Goal: Transaction & Acquisition: Purchase product/service

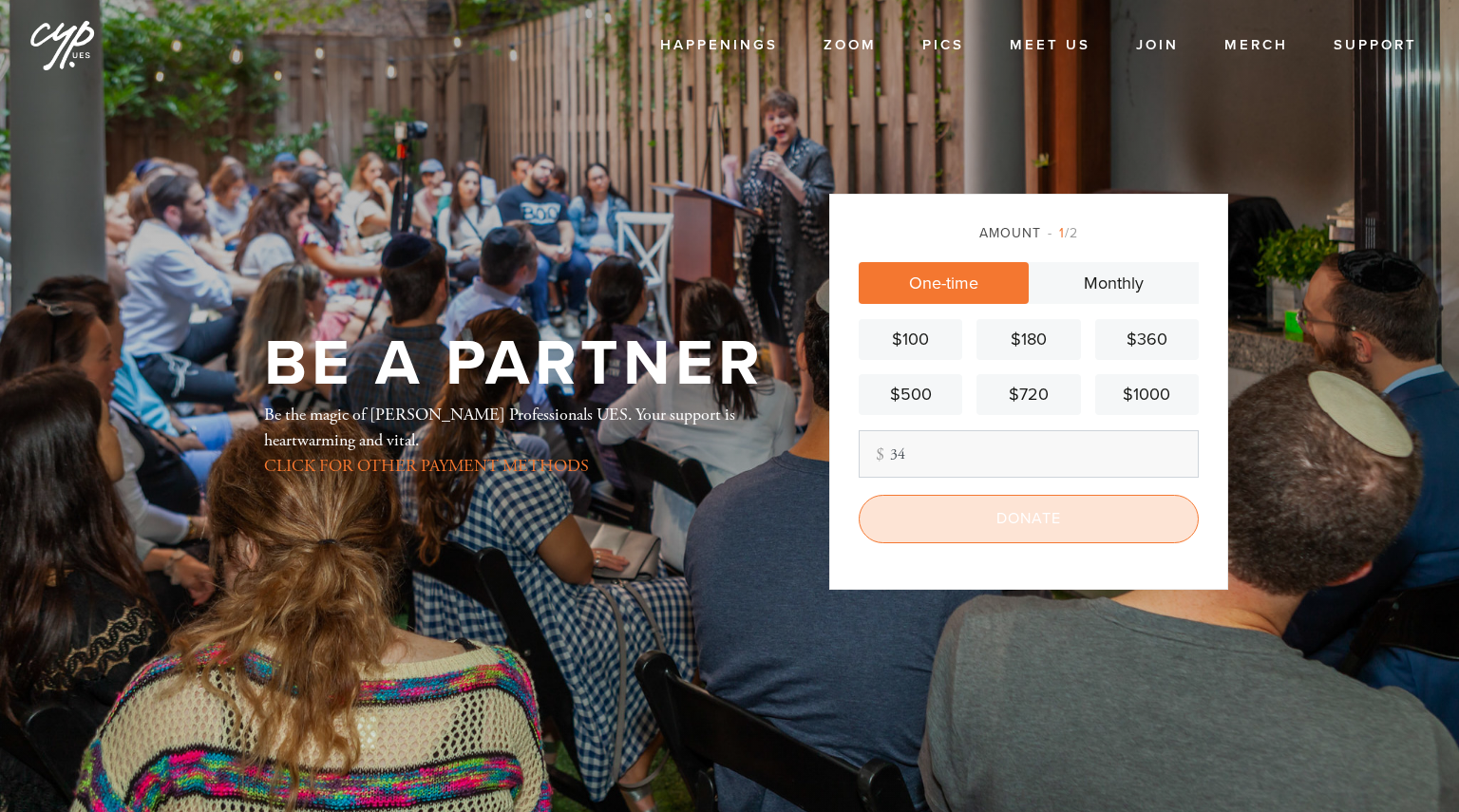
type input "34"
click at [1006, 522] on input "Donate" at bounding box center [1029, 519] width 340 height 48
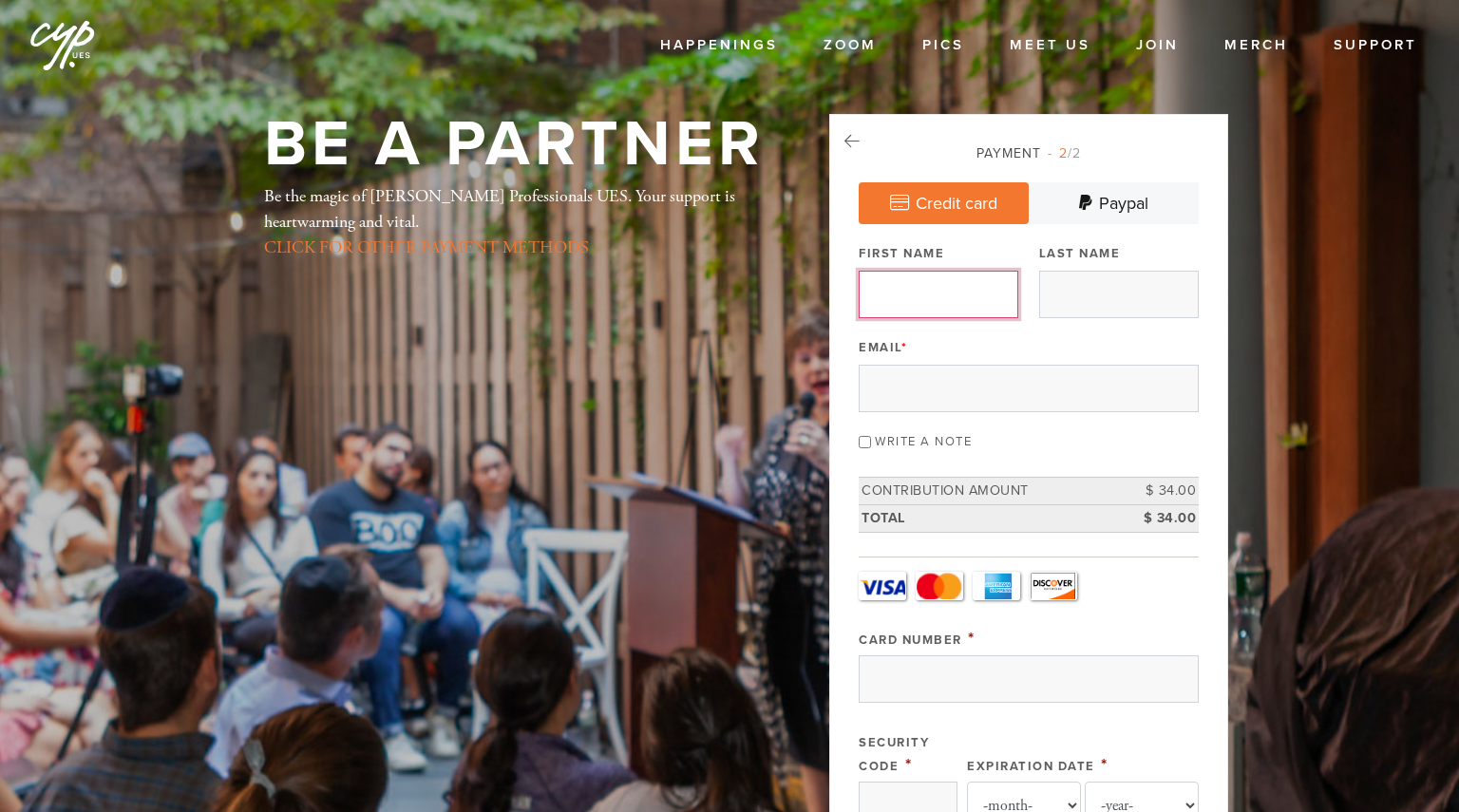
click at [961, 292] on input "First Name" at bounding box center [939, 294] width 160 height 48
click at [938, 299] on input "First Name" at bounding box center [939, 294] width 160 height 48
type input "Julia"
type input "Feldman"
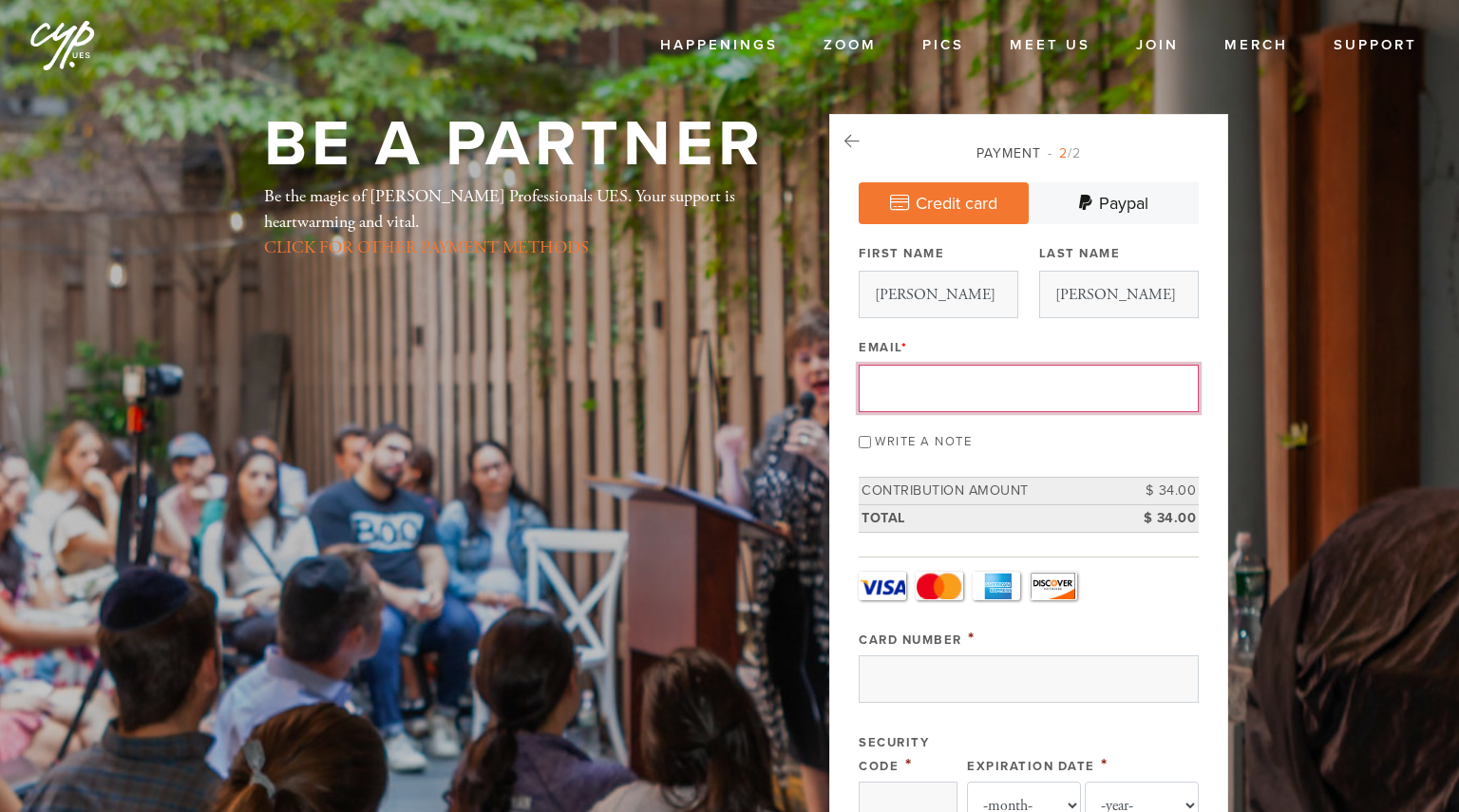
click at [919, 403] on input "Email *" at bounding box center [1029, 388] width 340 height 48
type input "Julia.Feldman08@gmail.com"
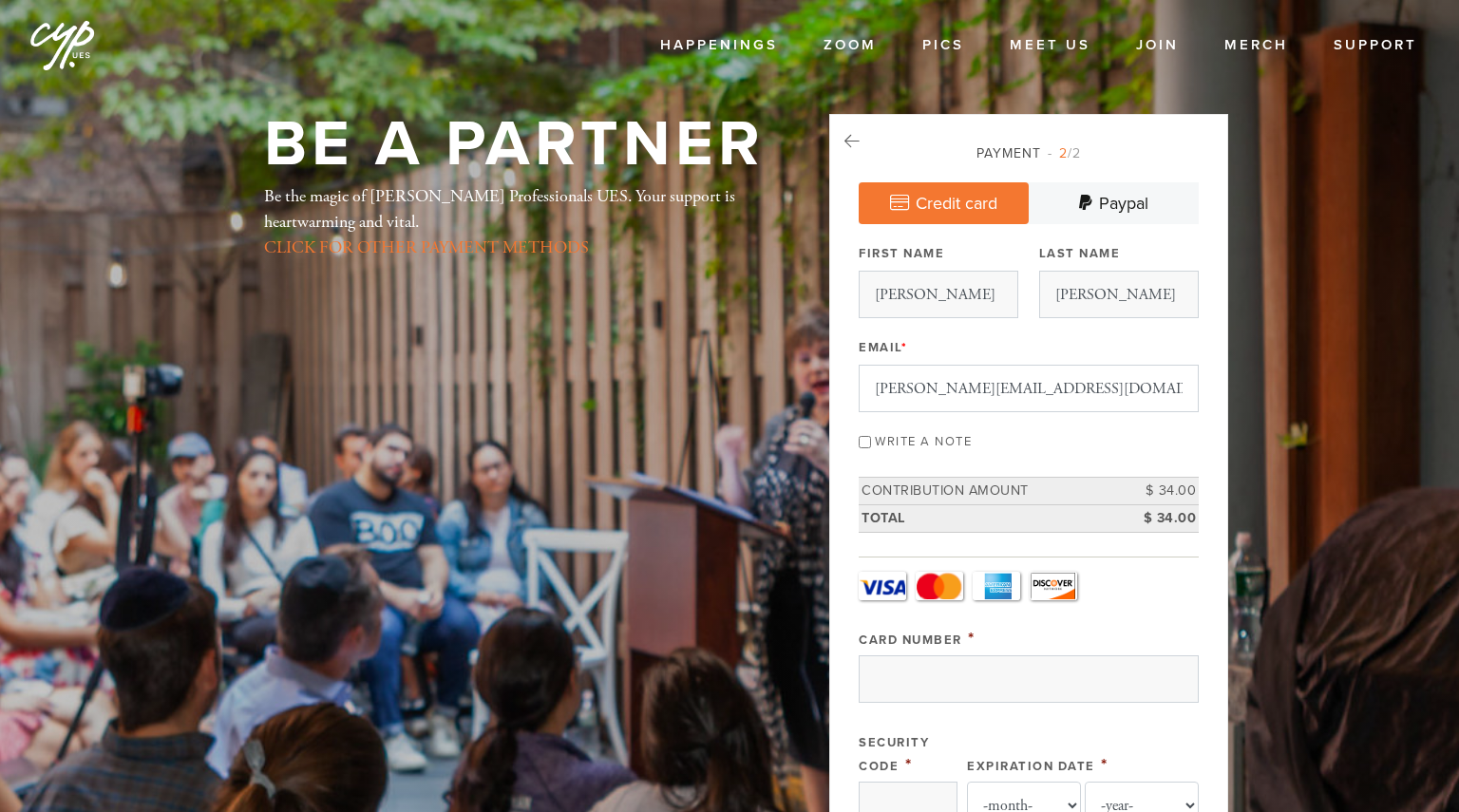
type input "275 W 96th"
type input "New York"
type input "10025"
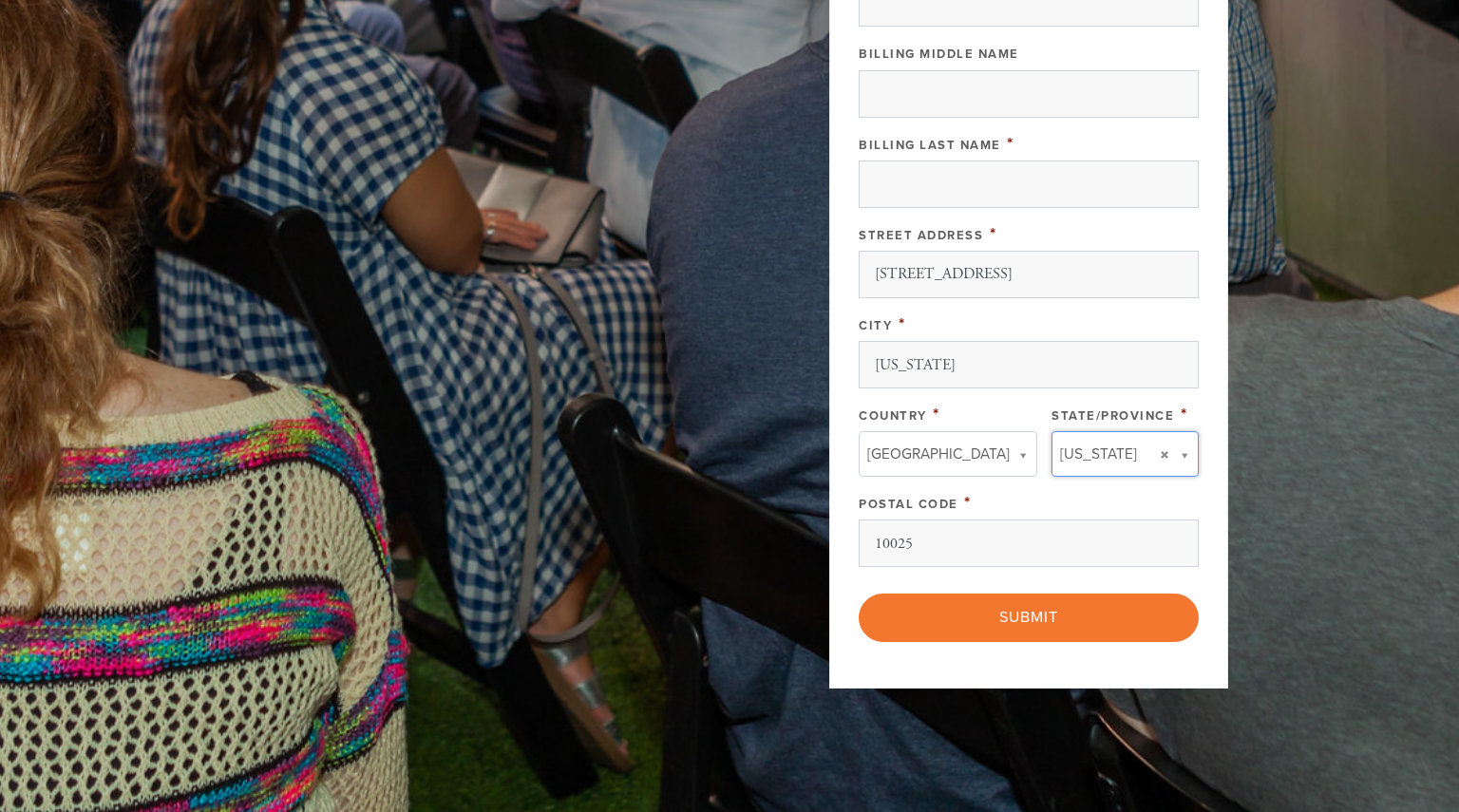
type input "NY"
type input "United States"
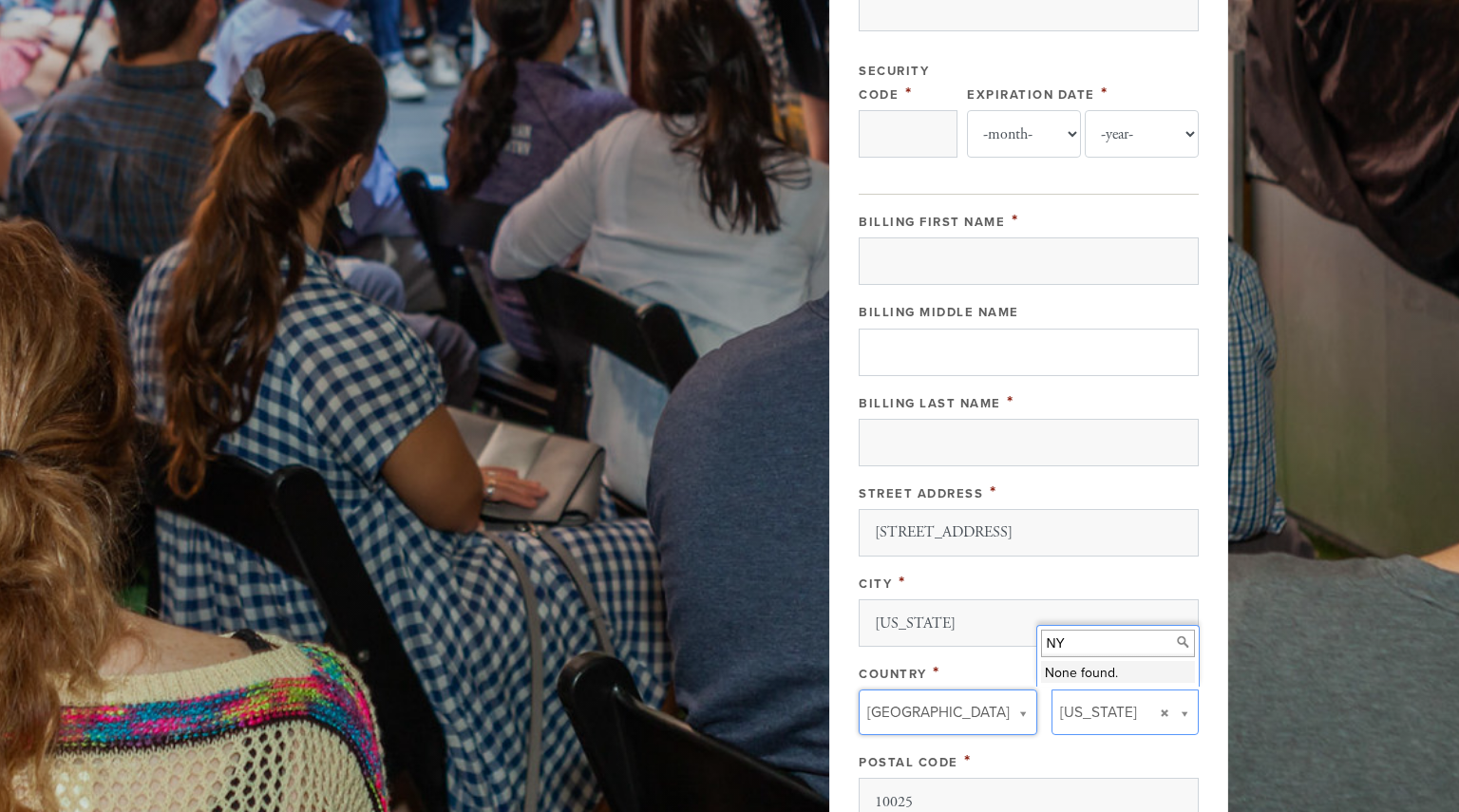
scroll to position [664, 0]
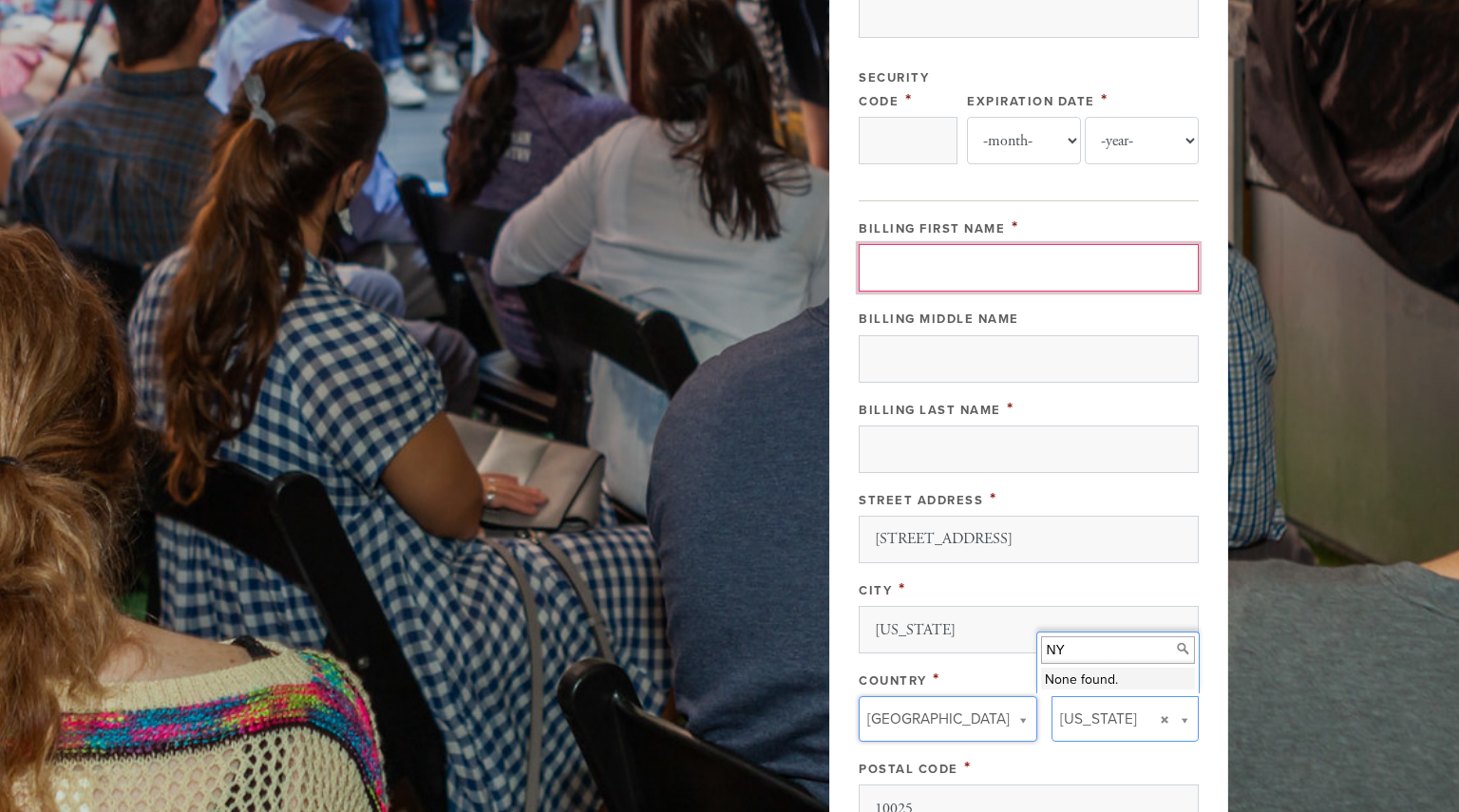
click at [971, 255] on input "Billing First Name" at bounding box center [1029, 267] width 340 height 48
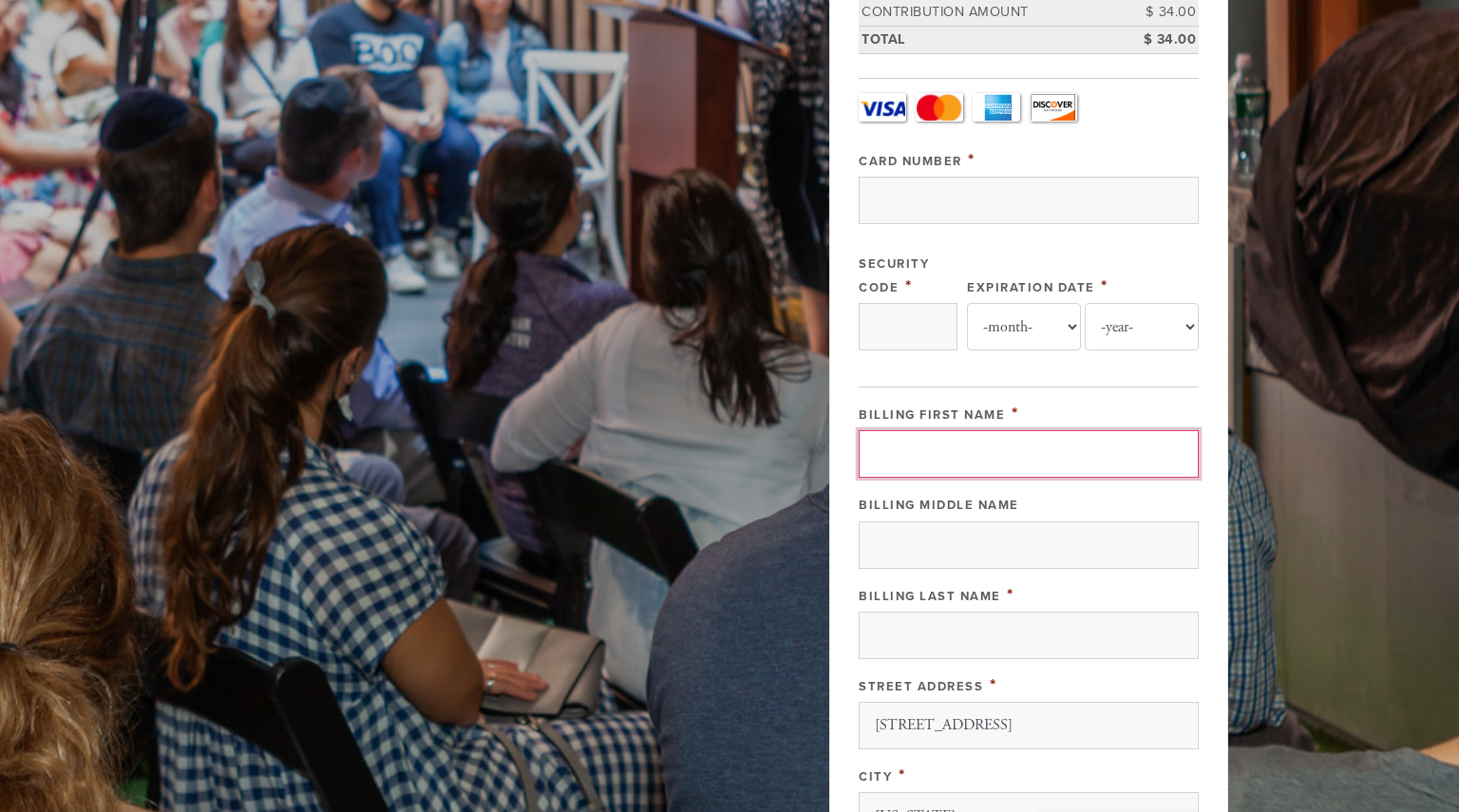
scroll to position [475, 0]
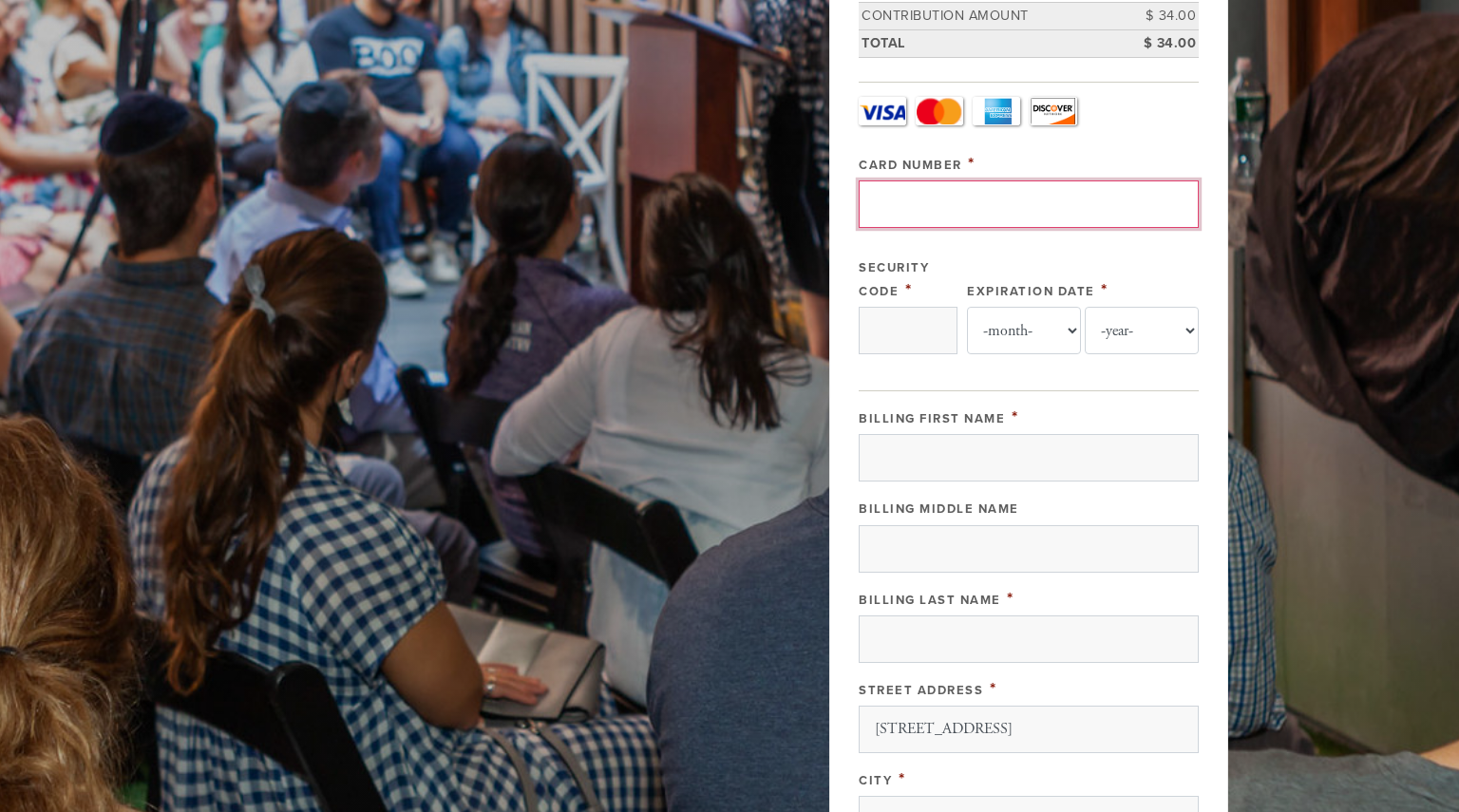
click at [991, 205] on input "Card Number" at bounding box center [1029, 205] width 340 height 48
type input "4147099057566810"
click at [926, 336] on input "Security Code" at bounding box center [909, 330] width 99 height 48
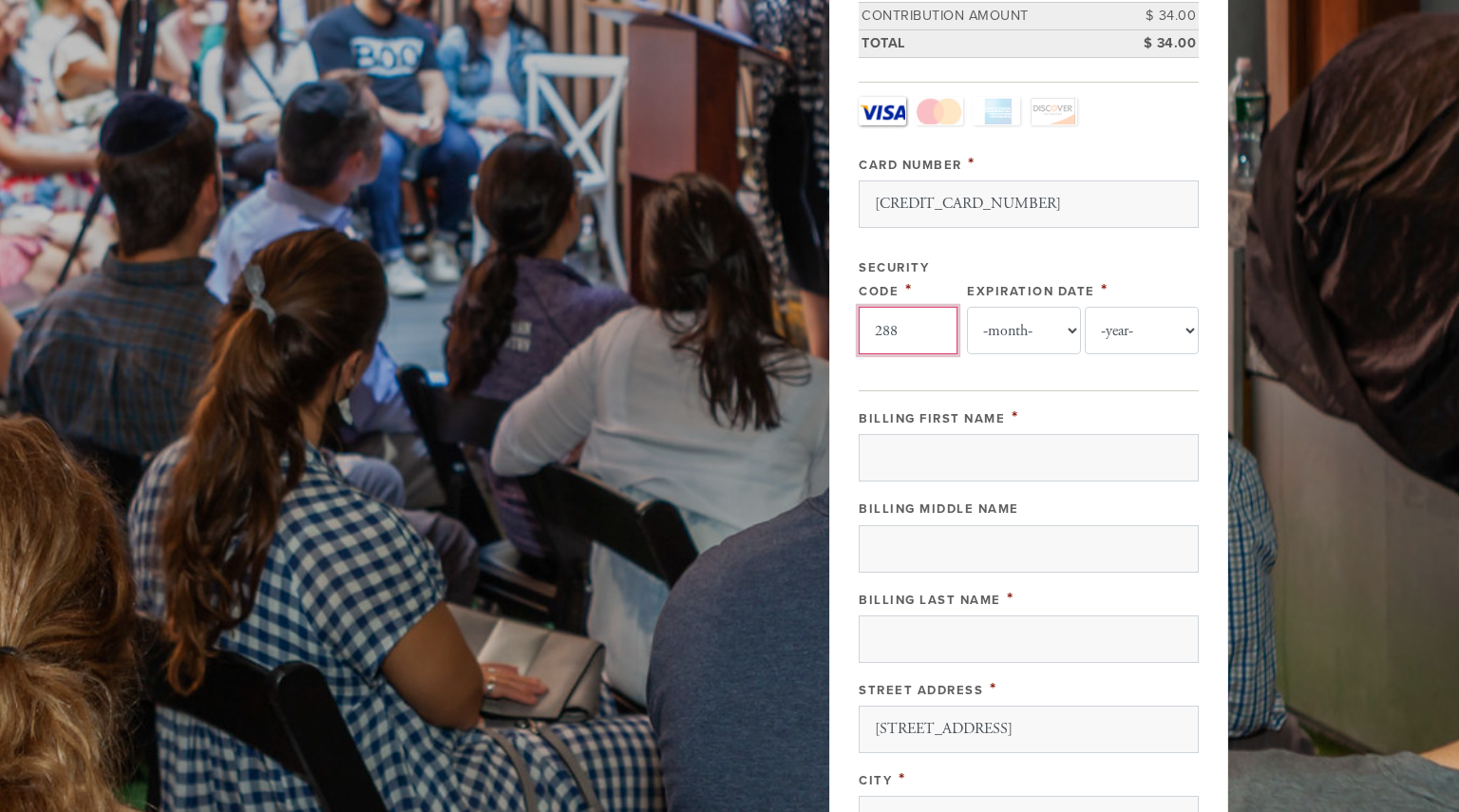
type input "288"
click at [1010, 322] on select "-month- 01 02 03 04 05 06 07 08 09 10 11 12" at bounding box center [1025, 330] width 114 height 48
select select "3"
click at [968, 307] on select "-month- 01 02 03 04 05 06 07 08 09 10 11 12" at bounding box center [1025, 330] width 114 height 48
click at [1132, 331] on select "-year- 2025 2026 2027 2028 2029 2030 2031 2032 2033 2034 2035" at bounding box center [1142, 330] width 114 height 48
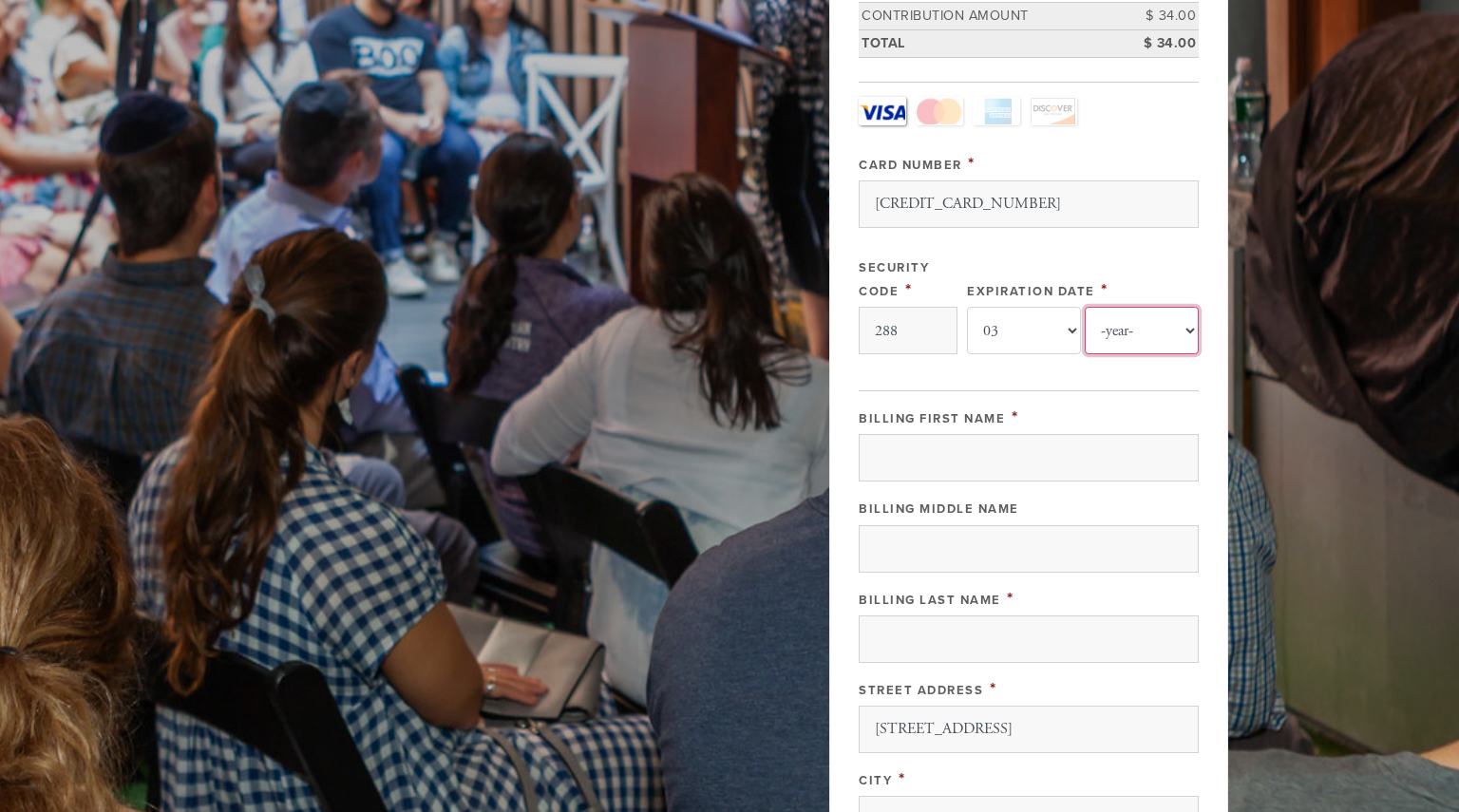
select select "2029"
click at [1085, 307] on select "-year- 2025 2026 2027 2028 2029 2030 2031 2032 2033 2034 2035" at bounding box center [1142, 330] width 114 height 48
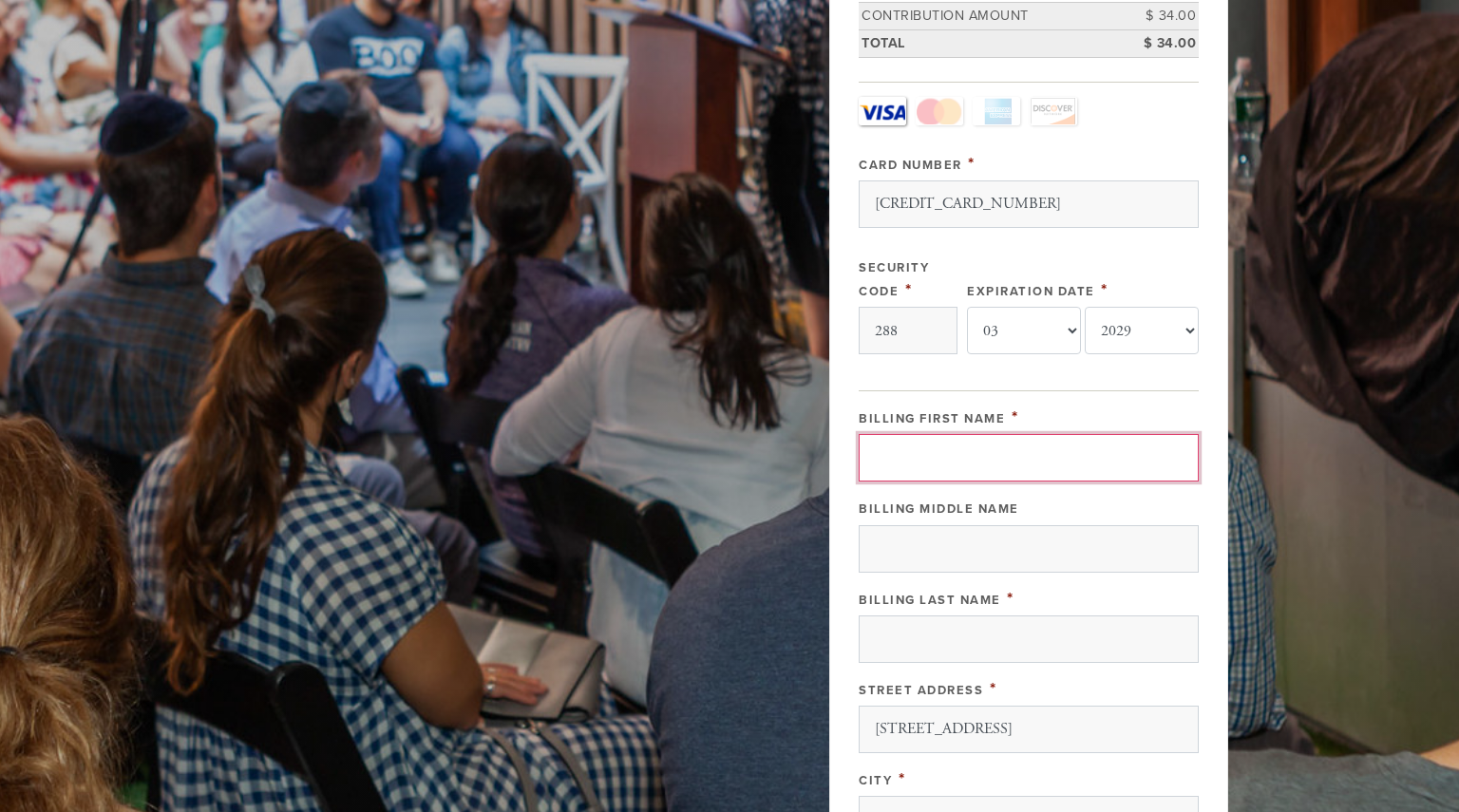
click at [1089, 467] on input "Billing First Name" at bounding box center [1029, 458] width 340 height 48
type input "Julia"
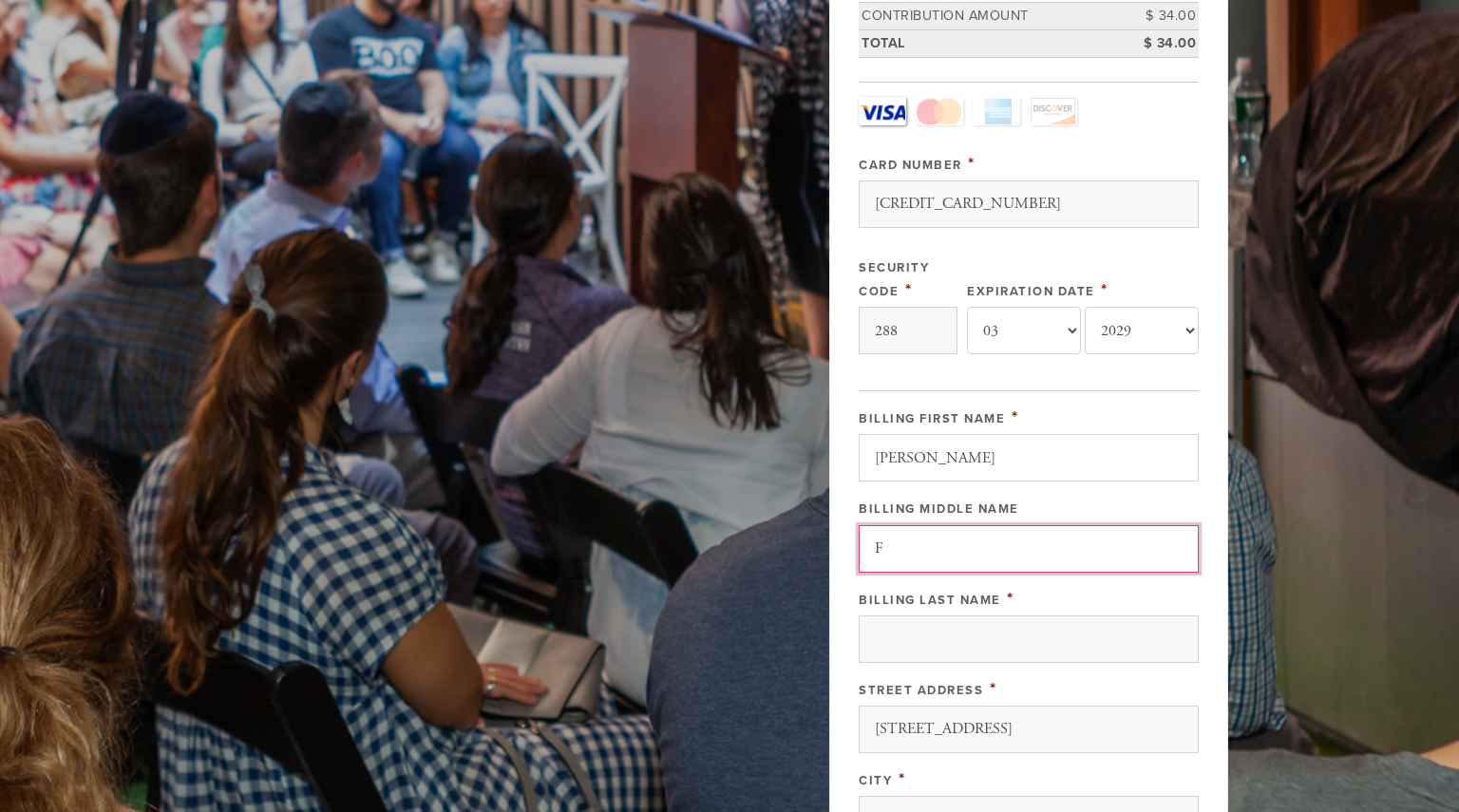
type input "F"
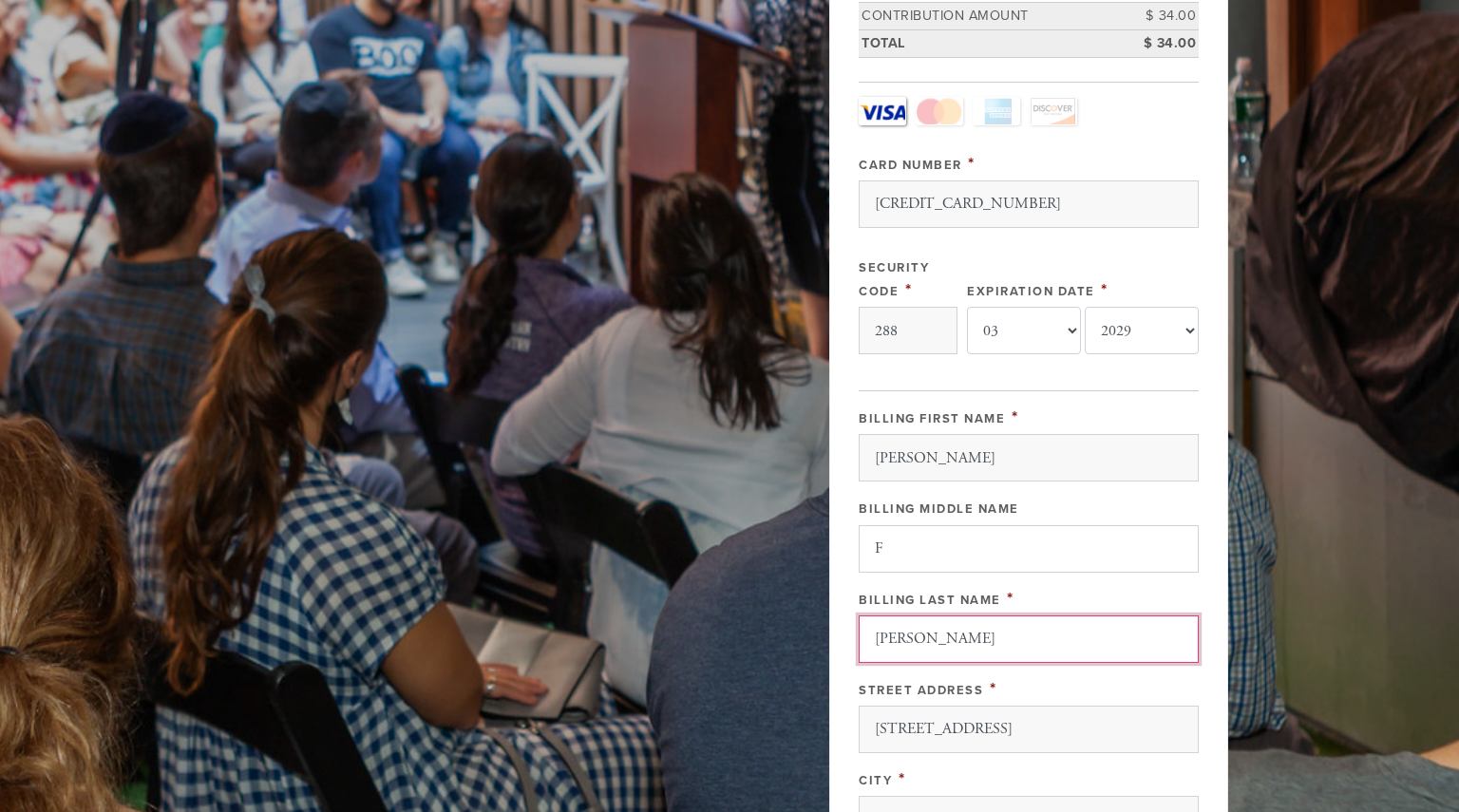
type input "Feldman"
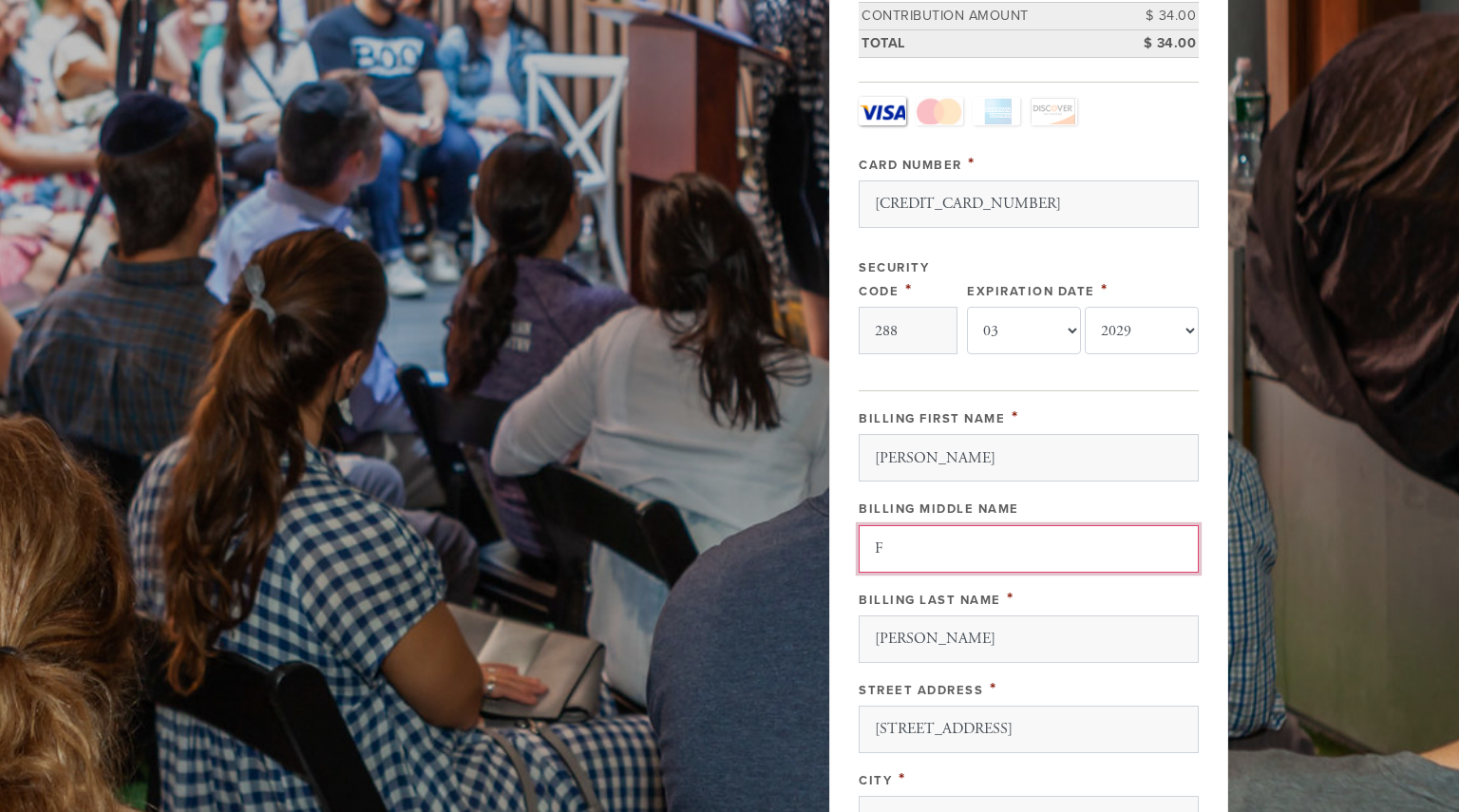
click at [912, 540] on input "F" at bounding box center [1029, 549] width 340 height 48
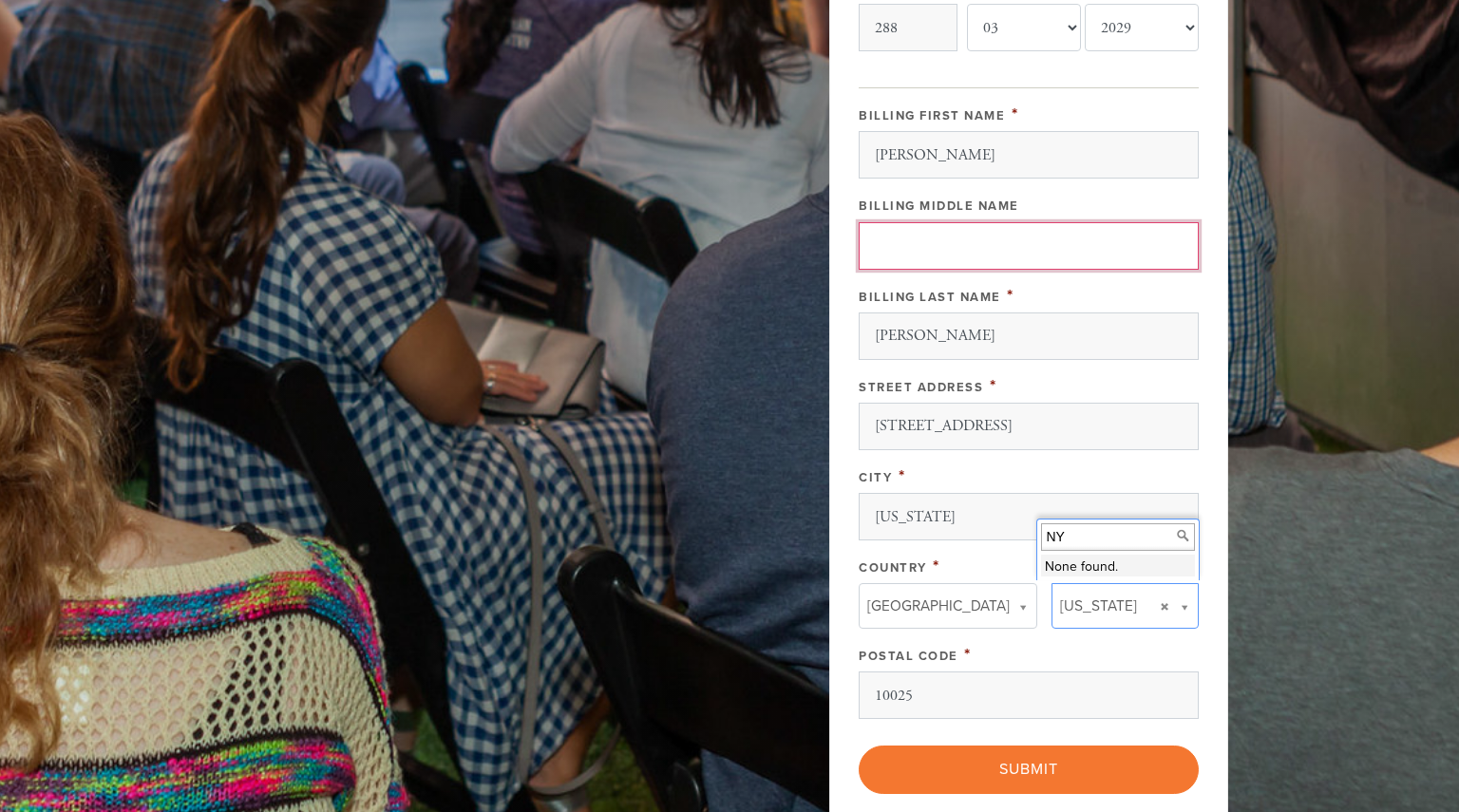
scroll to position [799, 0]
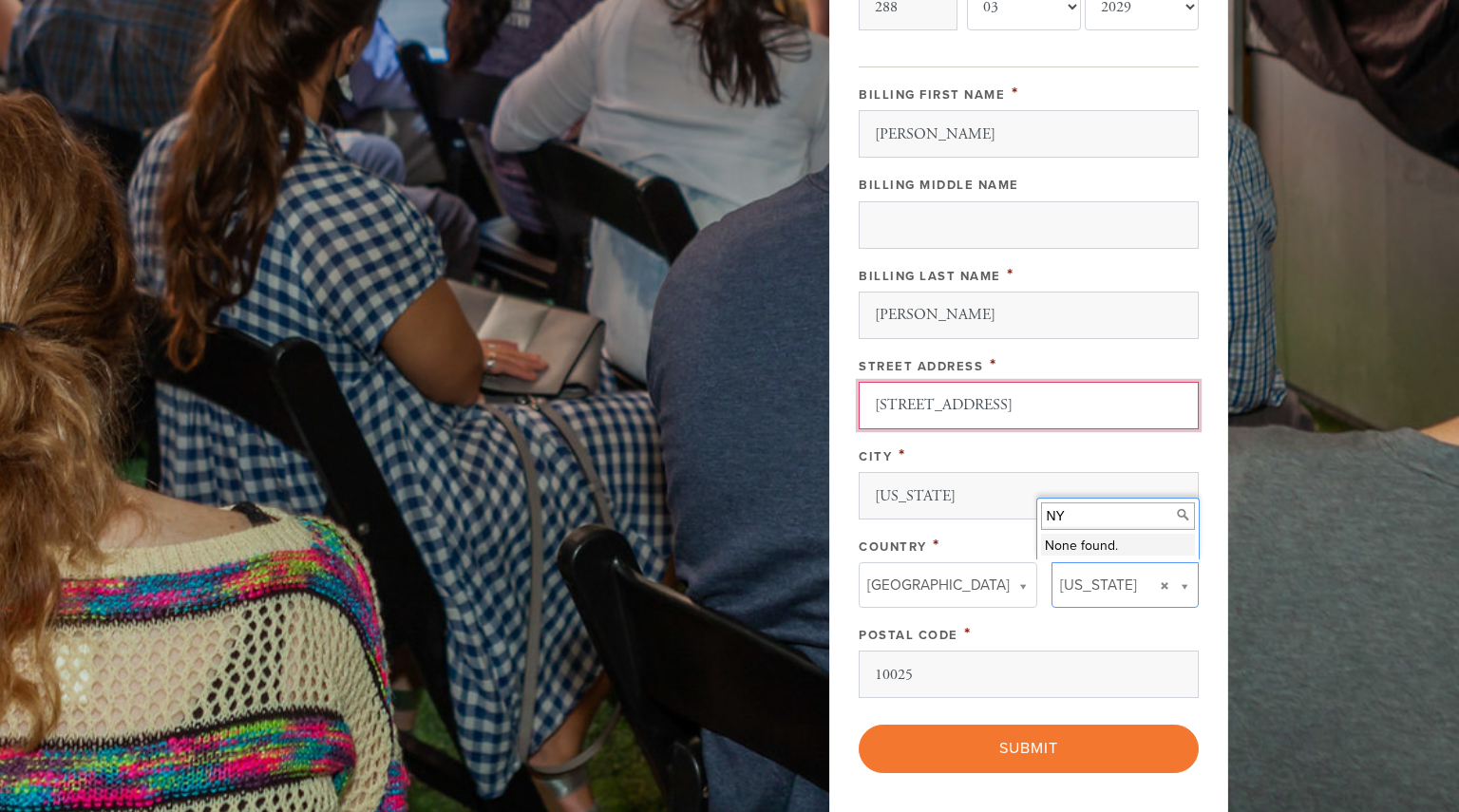
click at [887, 404] on input "275 W 96th" at bounding box center [1029, 406] width 340 height 48
click at [949, 384] on input "135 west 96" at bounding box center [1029, 406] width 340 height 48
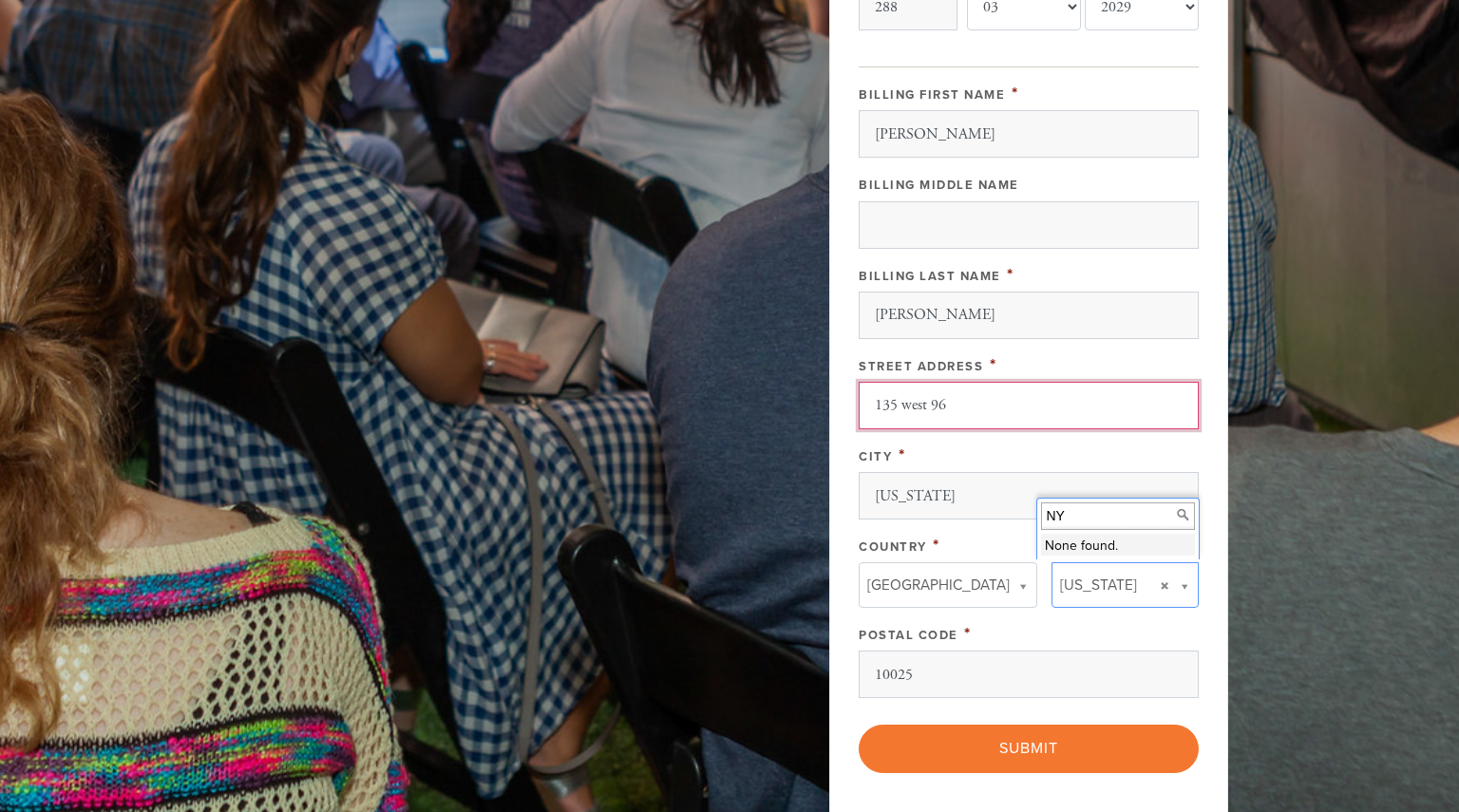
click at [949, 384] on input "135 west 96" at bounding box center [1029, 406] width 340 height 48
type input "137-58 70th Road"
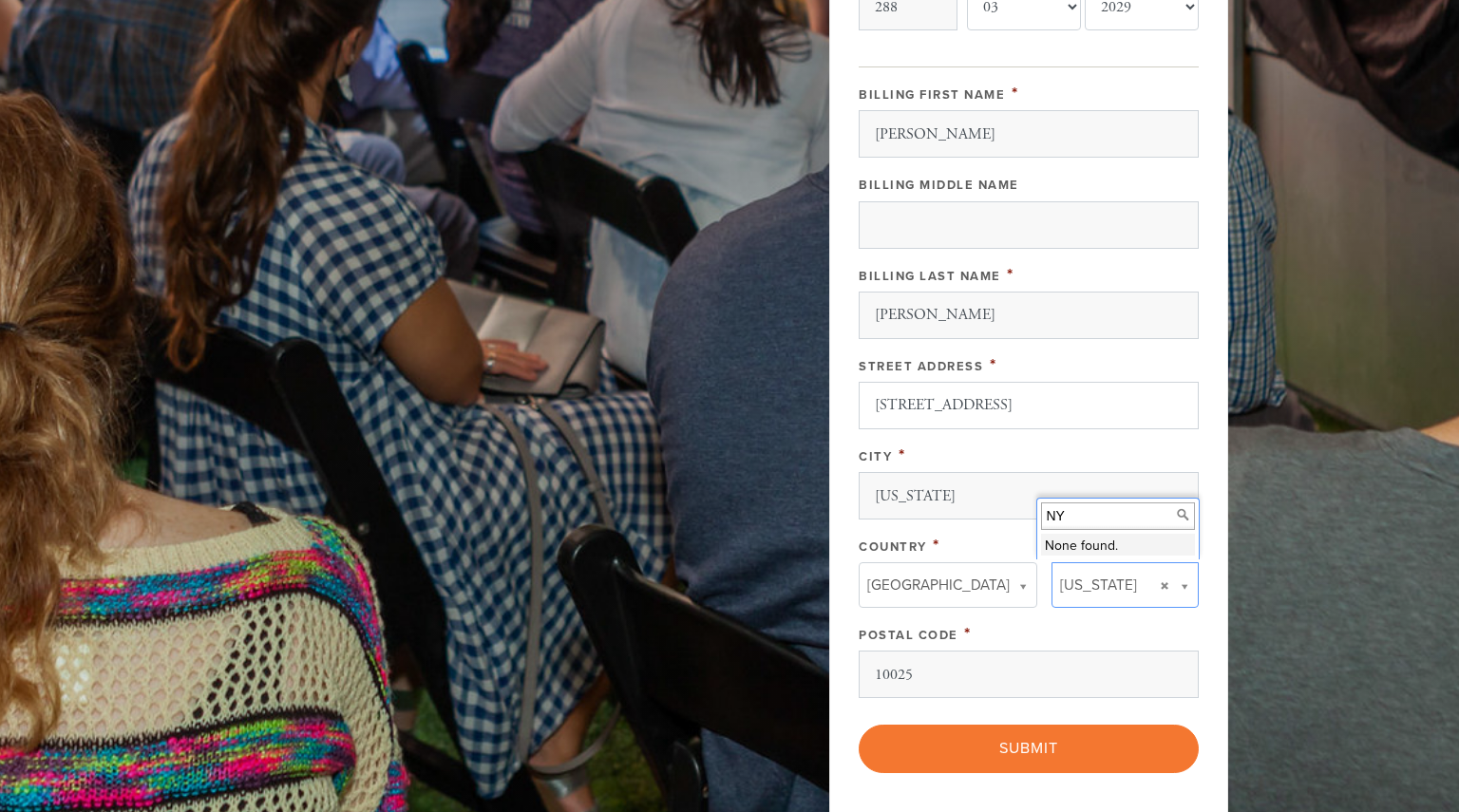
type input "United States"
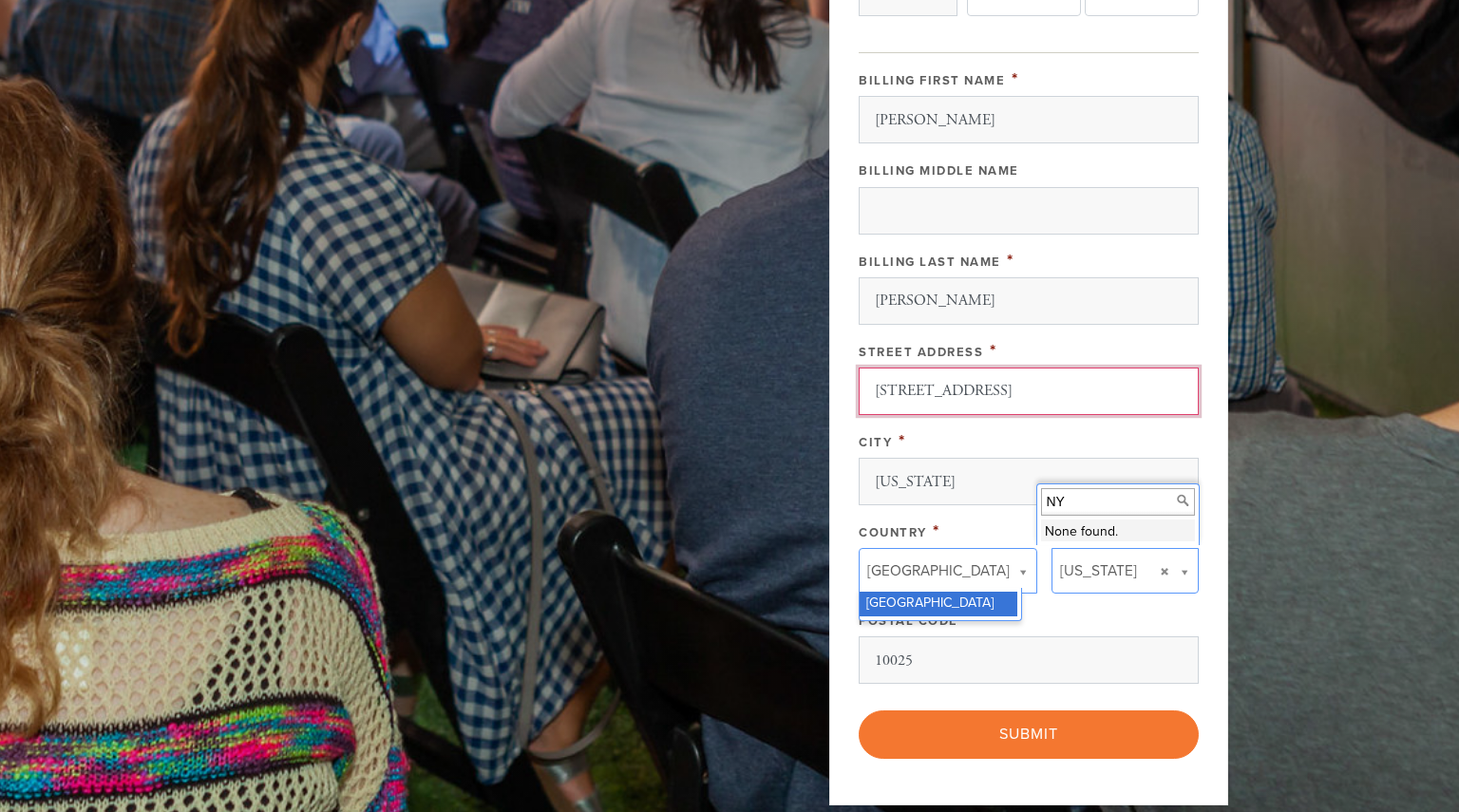
scroll to position [816, 0]
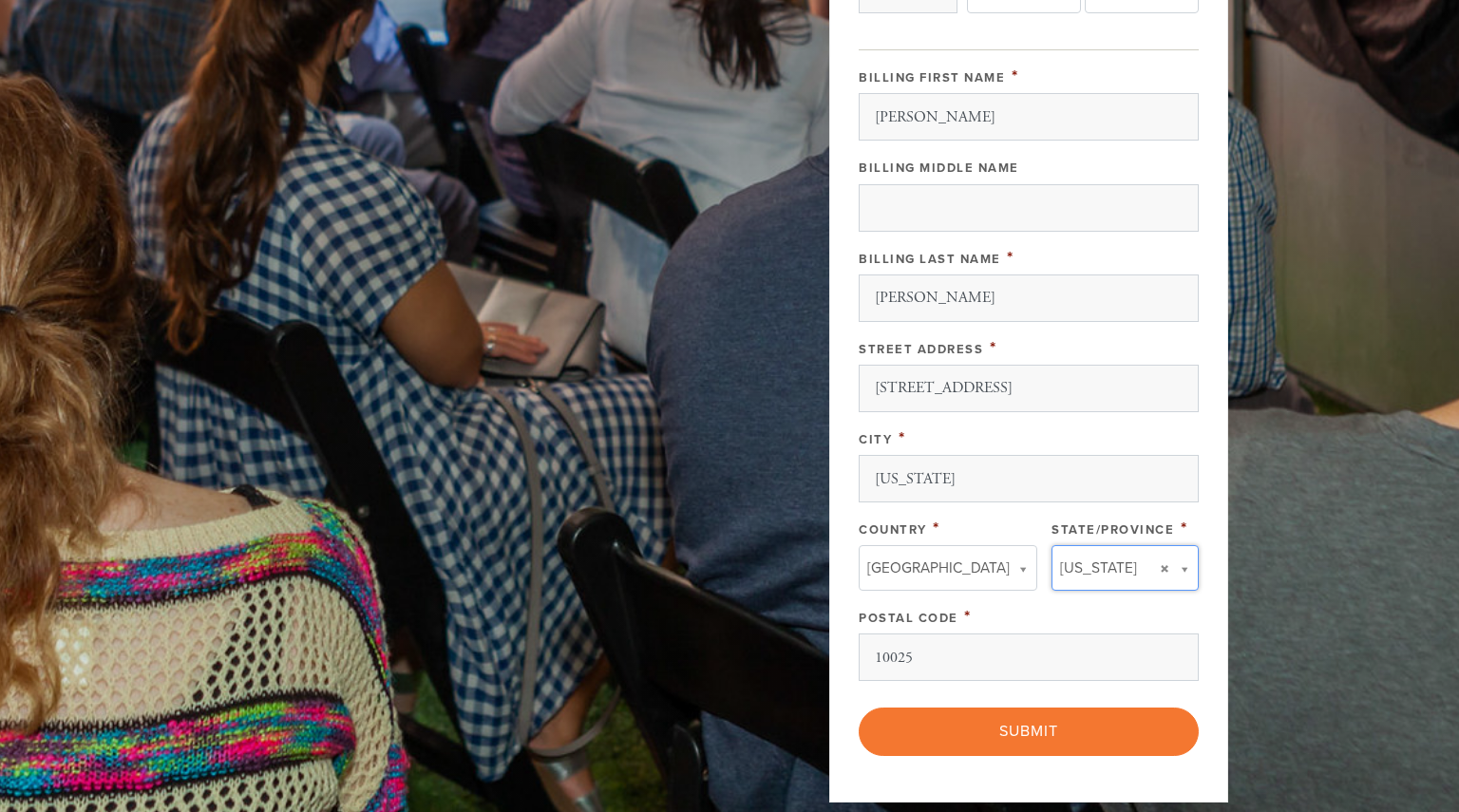
click at [1267, 505] on header "Happenings Events Classes Shabbat Torah Academy Bus to Ohel All Programs Zoom P…" at bounding box center [730, 65] width 1459 height 1761
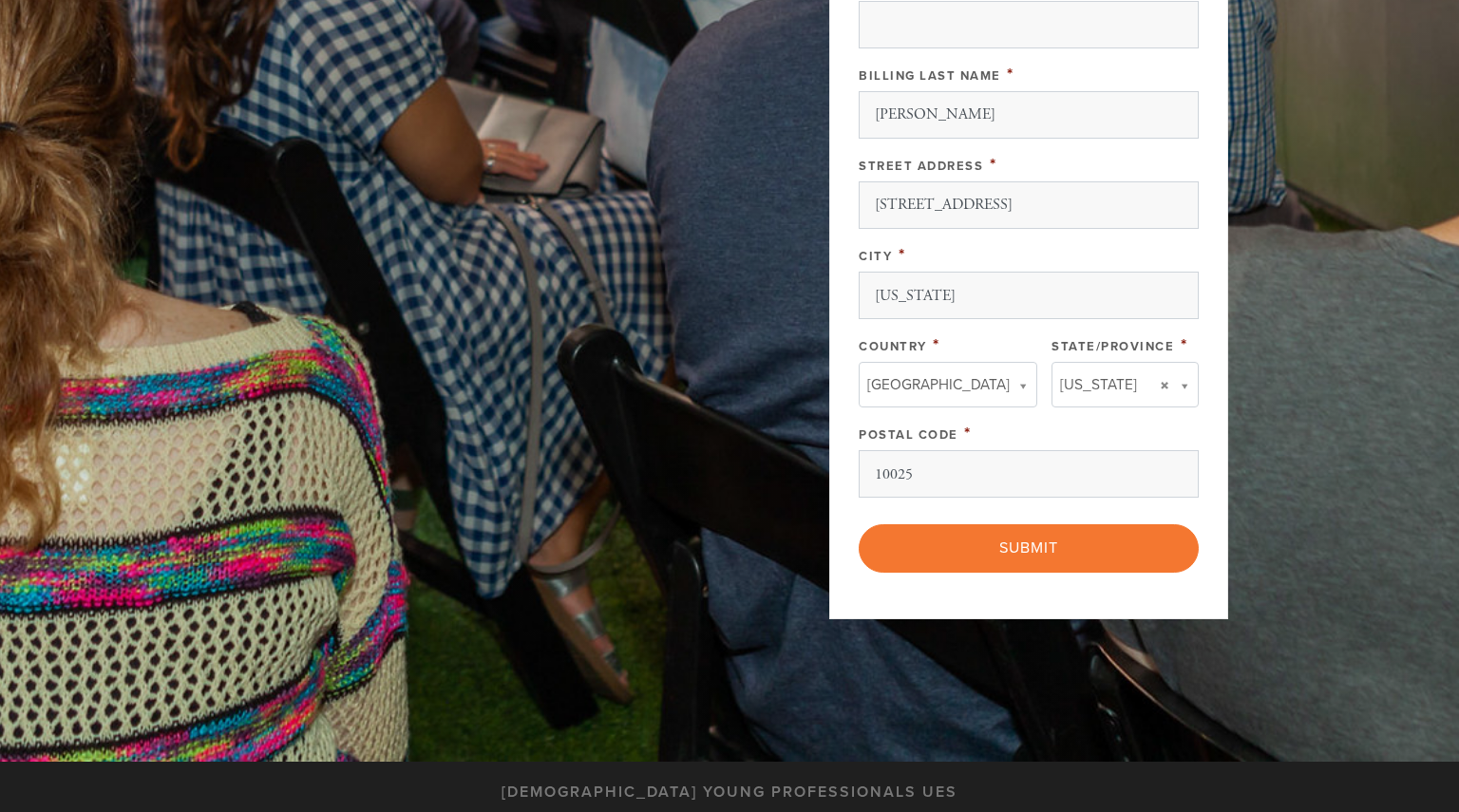
scroll to position [1019, 0]
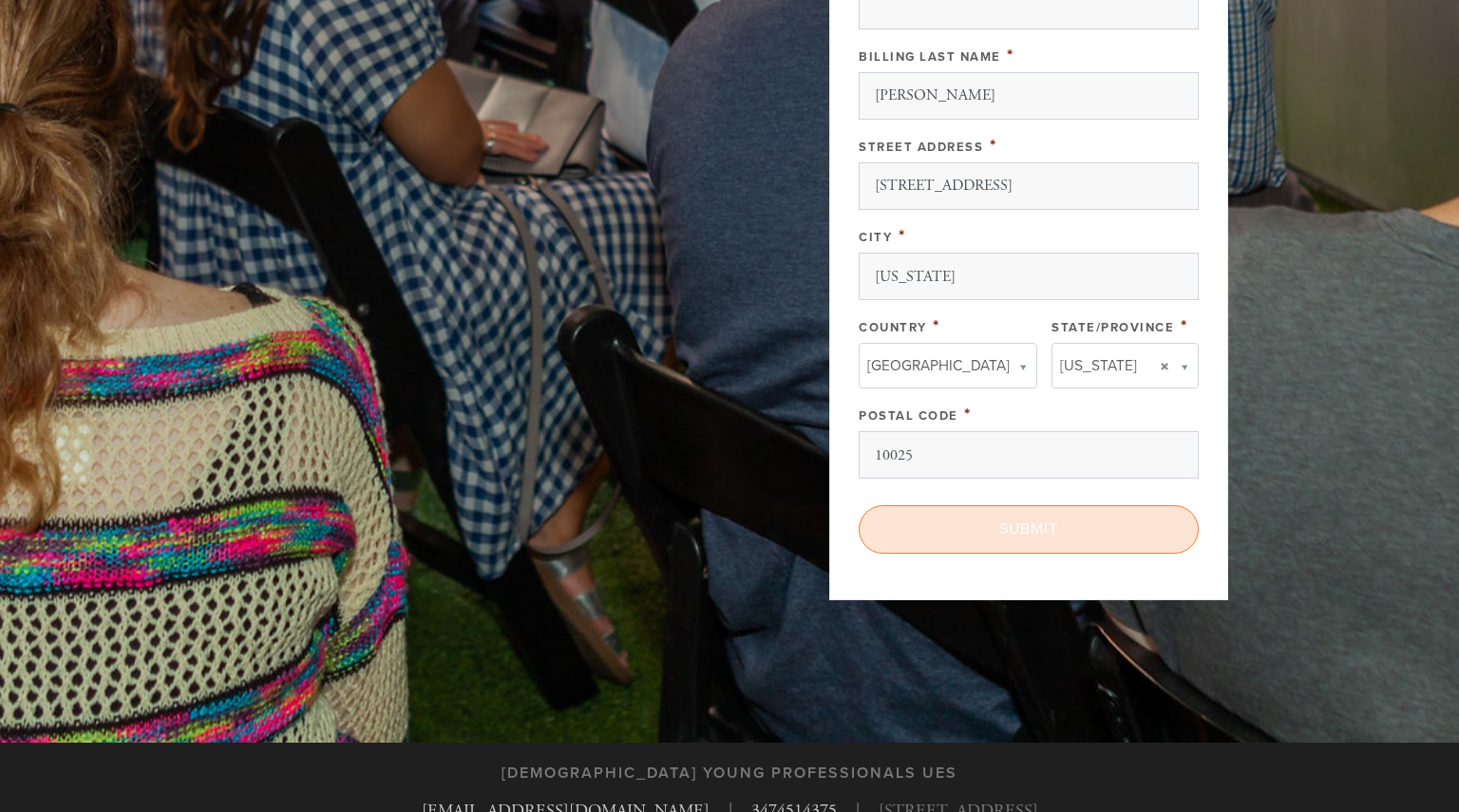
click at [1163, 520] on input "Submit" at bounding box center [1029, 529] width 340 height 48
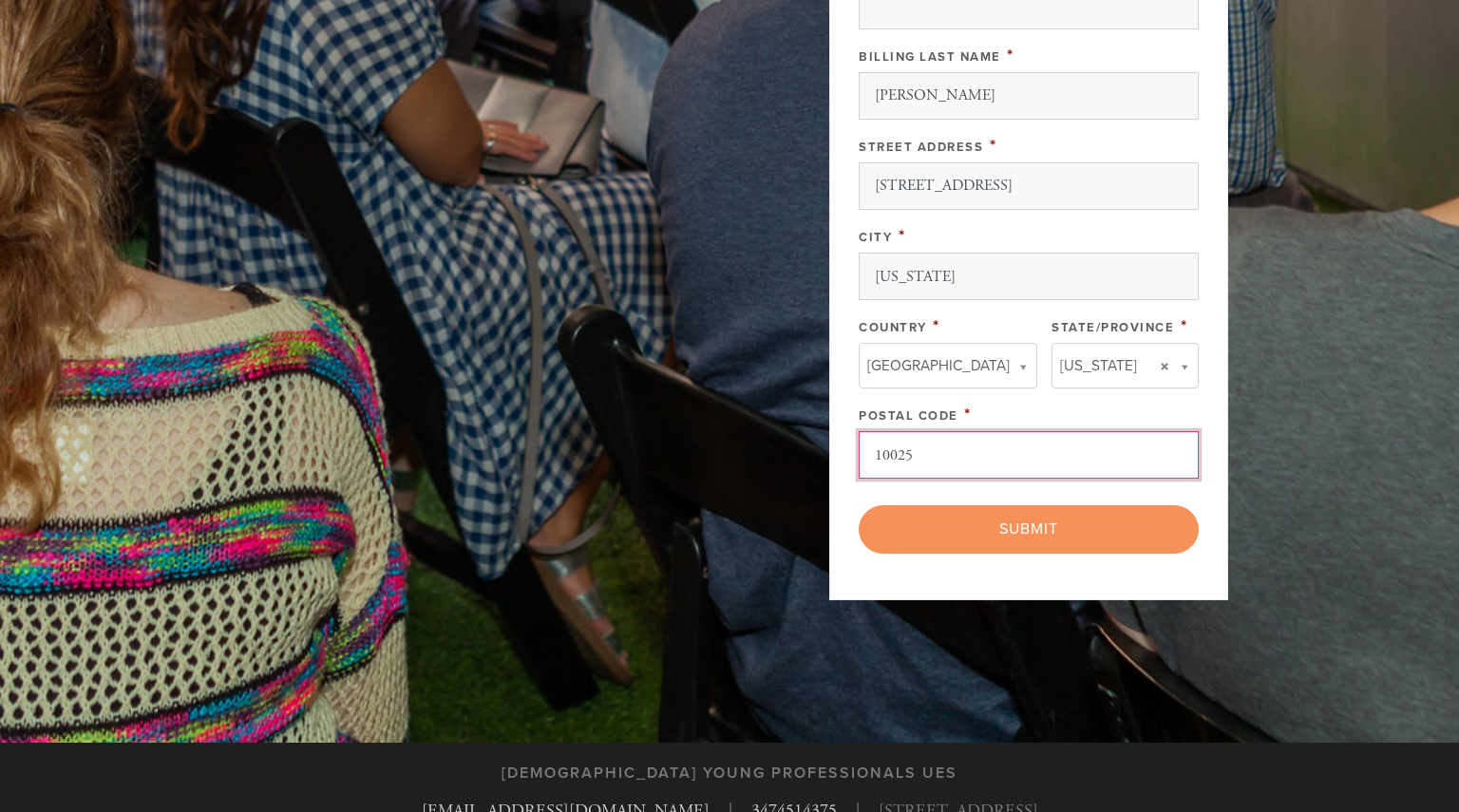
click at [956, 462] on input "10025" at bounding box center [1029, 455] width 340 height 48
type input "11367"
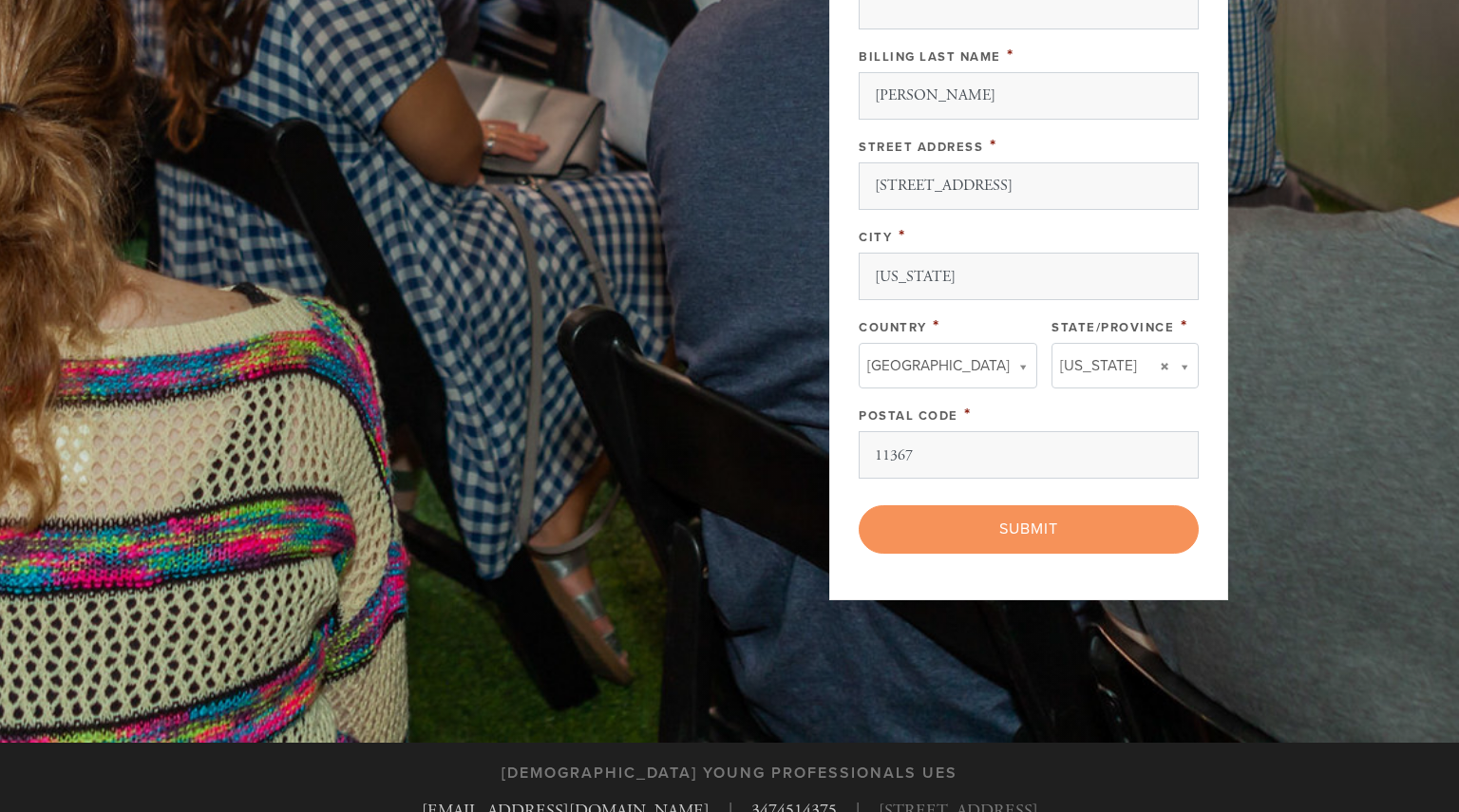
click at [908, 512] on div "< Previous Page Submit" at bounding box center [1029, 529] width 340 height 48
click at [942, 519] on div "< Previous Page Submit" at bounding box center [1029, 529] width 340 height 48
click at [1034, 528] on div "< Previous Page Submit" at bounding box center [1029, 529] width 340 height 48
click at [1061, 530] on div "< Previous Page Submit" at bounding box center [1029, 529] width 340 height 48
